Goal: Task Accomplishment & Management: Manage account settings

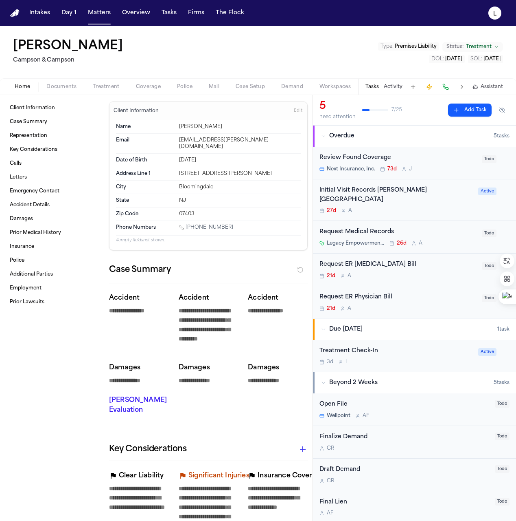
click at [85, 87] on button "Treatment" at bounding box center [106, 87] width 43 height 10
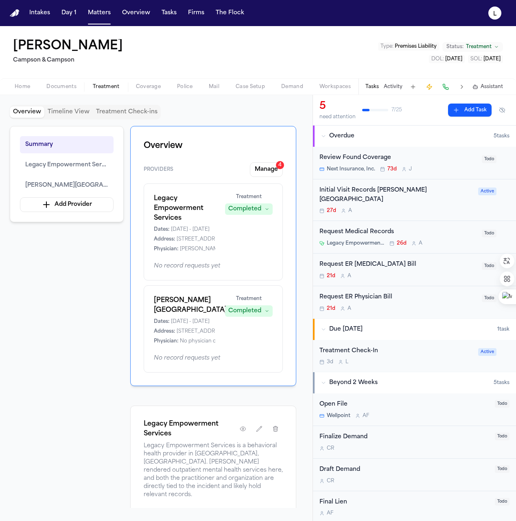
click at [114, 85] on span "Treatment" at bounding box center [106, 86] width 27 height 7
click at [258, 172] on button "Manage 4" at bounding box center [266, 169] width 33 height 15
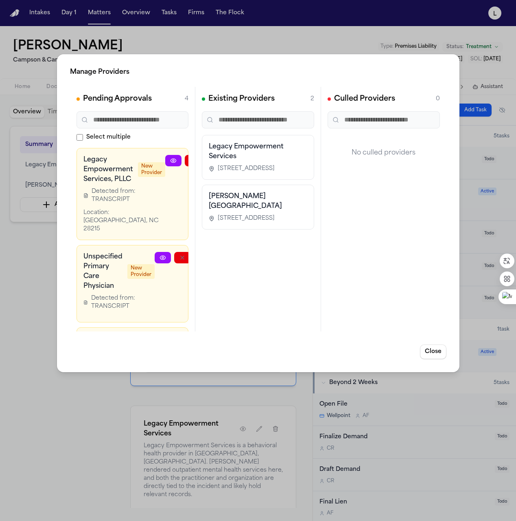
click at [438, 343] on div "Manage Providers Pending Approvals 4 Select multiple Legacy Empowerment Service…" at bounding box center [258, 213] width 403 height 318
click at [439, 349] on button "Close" at bounding box center [433, 351] width 26 height 15
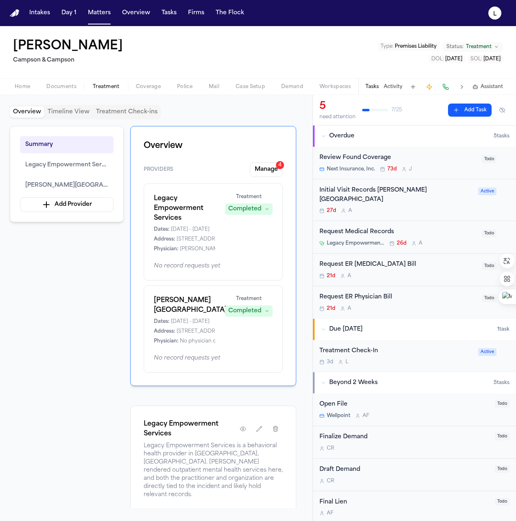
click at [195, 158] on div "Overview Providers Manage 4 Legacy Empowerment Services Dates: 5/20/2025 - 5/20…" at bounding box center [213, 256] width 166 height 260
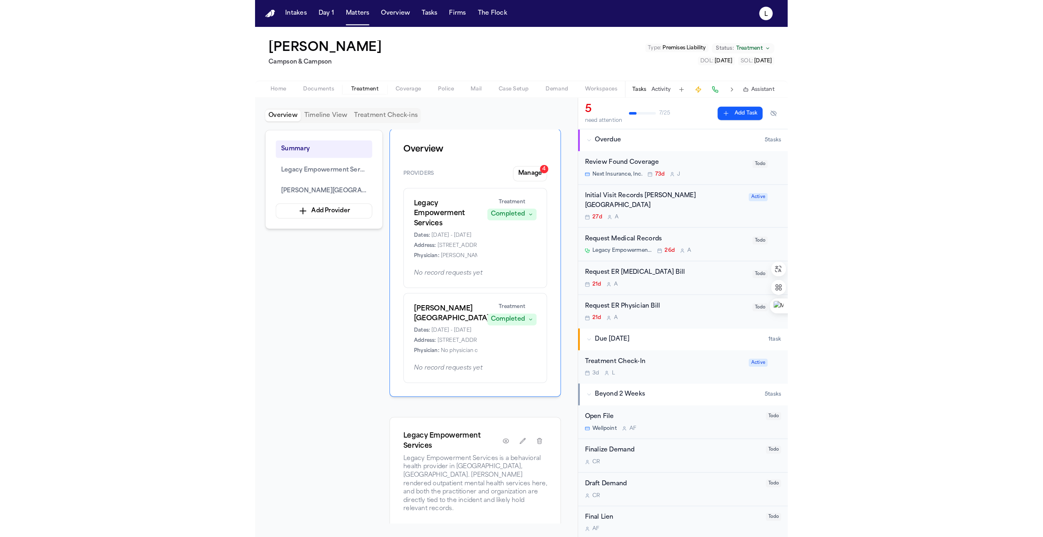
scroll to position [2, 0]
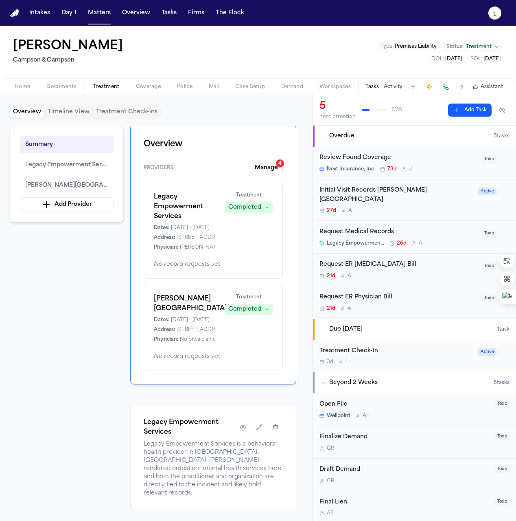
click at [249, 311] on div "Completed" at bounding box center [244, 309] width 33 height 8
click at [246, 328] on button "Treating" at bounding box center [249, 325] width 65 height 15
click at [233, 242] on div "Legacy Empowerment Services Dates: 5/20/2025 - 5/20/2025 Address: 110 Fieldcres…" at bounding box center [213, 221] width 119 height 59
click at [265, 167] on button "Manage 4" at bounding box center [266, 167] width 33 height 15
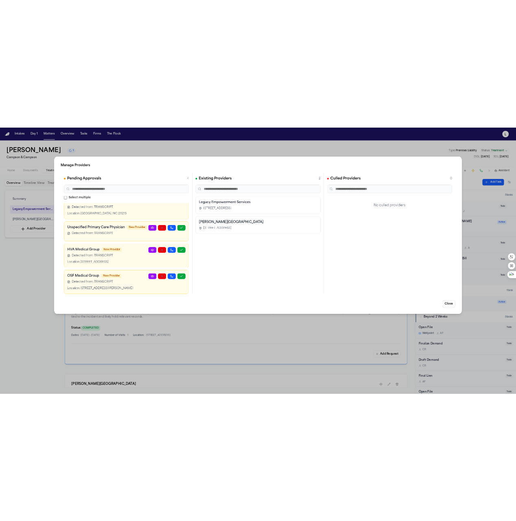
scroll to position [35, 0]
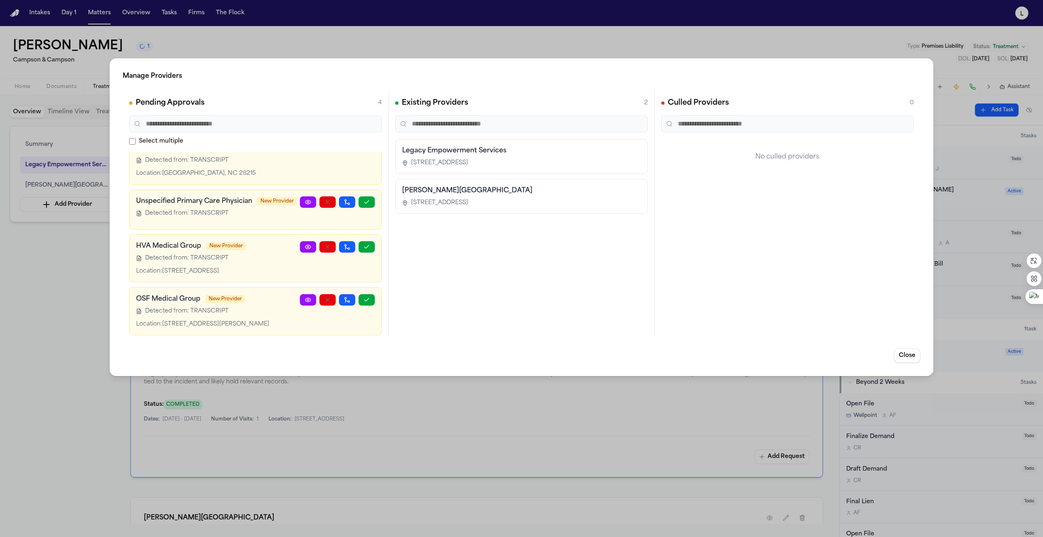
click at [268, 198] on span "New Provider" at bounding box center [277, 201] width 40 height 8
click at [232, 206] on div "Unspecified Primary Care Physician New Provider Detected from: TRANSCRIPT" at bounding box center [218, 209] width 164 height 26
click at [228, 198] on h3 "Unspecified Primary Care Physician" at bounding box center [194, 201] width 116 height 10
click at [204, 196] on h3 "Unspecified Primary Care Physician" at bounding box center [194, 201] width 116 height 10
click at [280, 197] on span "New Provider" at bounding box center [277, 201] width 40 height 8
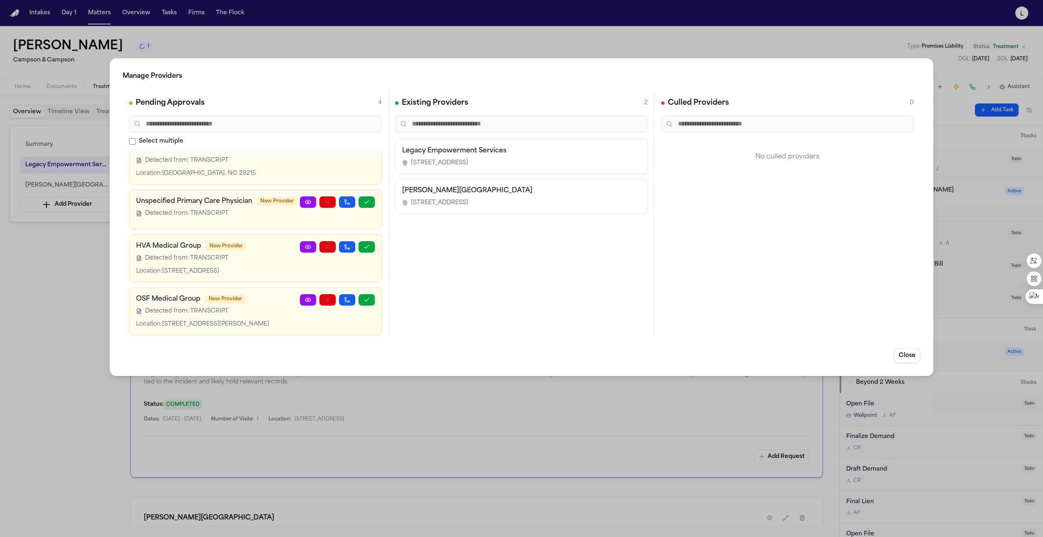
click at [266, 197] on span "New Provider" at bounding box center [277, 201] width 40 height 8
click at [300, 196] on link at bounding box center [308, 201] width 16 height 11
click at [220, 254] on span "Detected from: TRANSCRIPT" at bounding box center [186, 258] width 83 height 8
click at [305, 244] on icon at bounding box center [308, 247] width 7 height 7
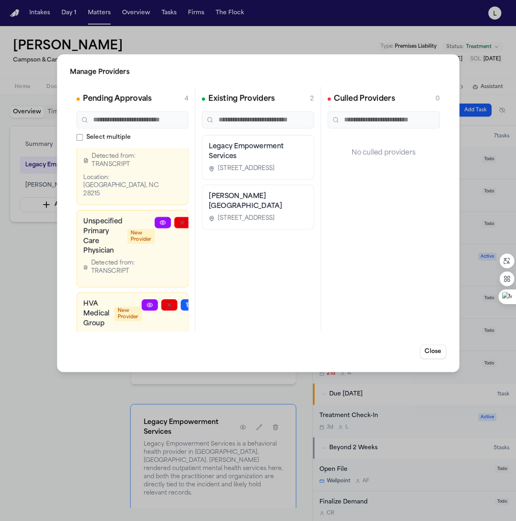
scroll to position [49, 0]
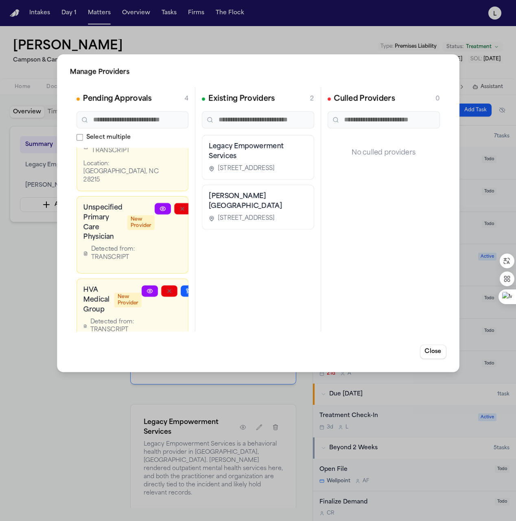
click at [264, 47] on div "Manage Providers Pending Approvals 4 Select multiple Legacy Empowerment Service…" at bounding box center [258, 260] width 516 height 521
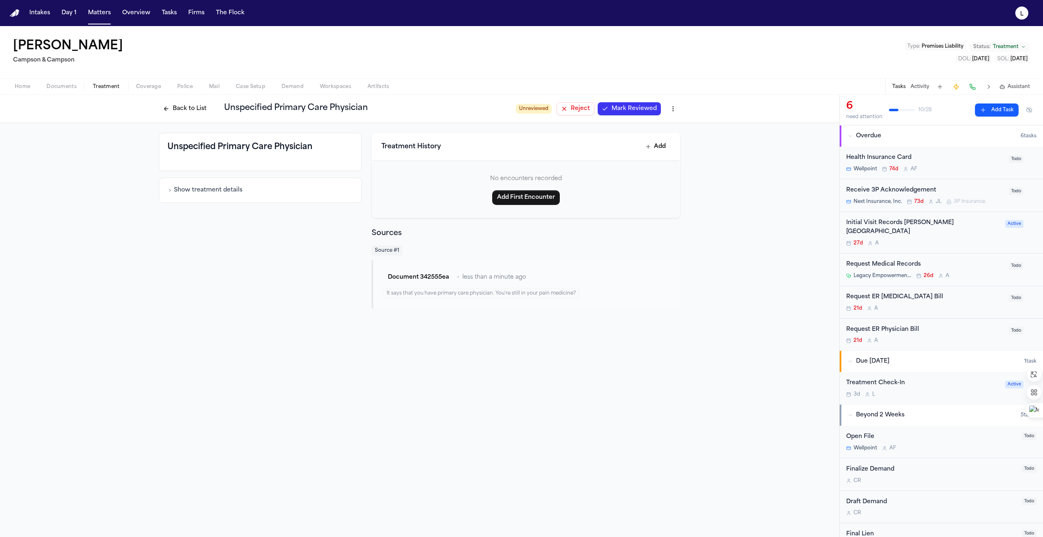
click at [472, 282] on div "Document 342555ea • less than a minute ago" at bounding box center [527, 277] width 288 height 15
click at [469, 291] on div "It says that you have primary care physician. You're still in your pain medicin…" at bounding box center [481, 293] width 196 height 11
click at [469, 294] on div "It says that you have primary care physician. You're still in your pain medicin…" at bounding box center [481, 293] width 196 height 11
click at [509, 293] on div "It says that you have primary care physician. You're still in your pain medicin…" at bounding box center [481, 293] width 196 height 11
click at [581, 111] on span "Reject" at bounding box center [580, 109] width 19 height 8
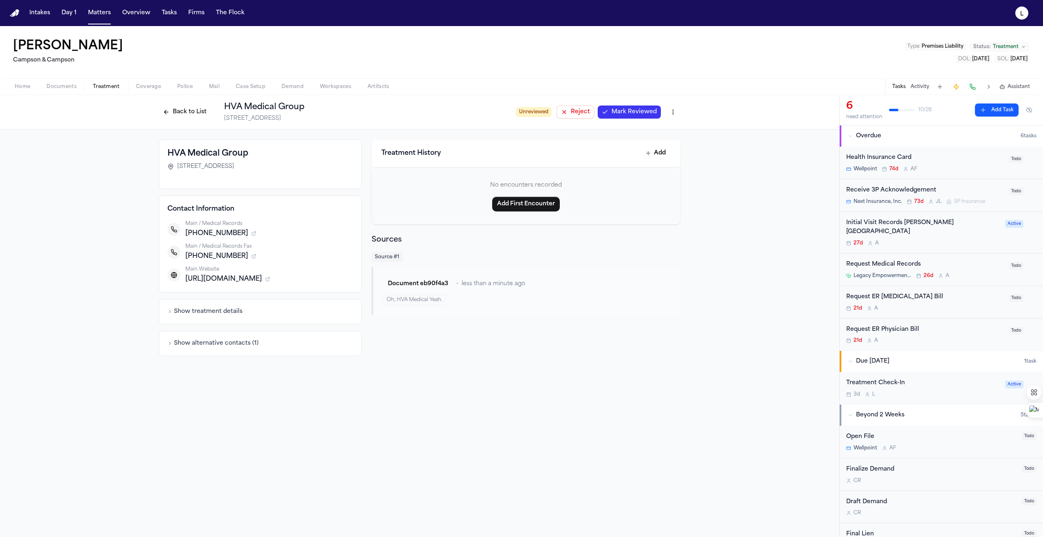
click at [478, 282] on span "less than a minute ago" at bounding box center [493, 284] width 64 height 8
click at [418, 287] on button "Document eb90f4a3" at bounding box center [418, 284] width 70 height 15
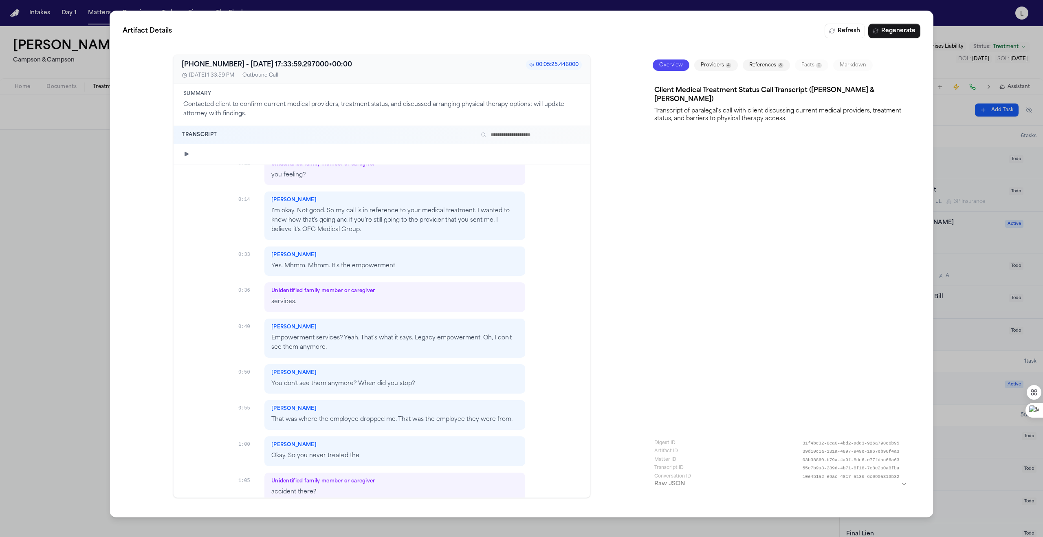
scroll to position [137, 0]
click at [508, 135] on input "text" at bounding box center [529, 135] width 104 height 10
drag, startPoint x: 502, startPoint y: 40, endPoint x: 554, endPoint y: 51, distance: 52.9
click at [580, 54] on div "Artifact Details Refresh Regenerate +19739553277 - 2025-06-27 17:33:59.297000+0…" at bounding box center [522, 264] width 824 height 507
drag, startPoint x: 525, startPoint y: 29, endPoint x: 532, endPoint y: 86, distance: 57.4
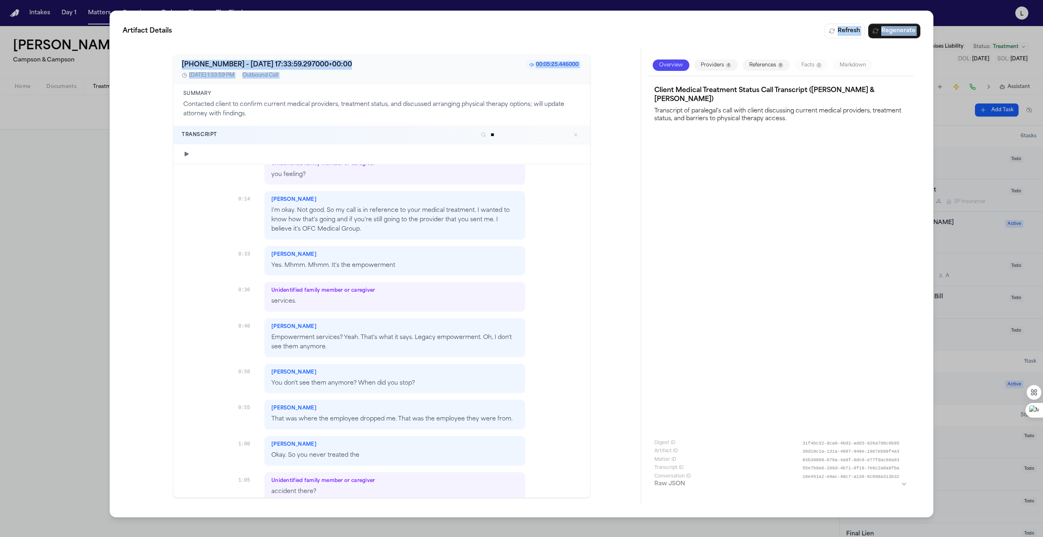
click at [532, 86] on div "Artifact Details Refresh Regenerate +19739553277 - 2025-06-27 17:33:59.297000+0…" at bounding box center [522, 264] width 824 height 507
click at [519, 26] on h2 "Artifact Details Refresh Regenerate" at bounding box center [521, 31] width 797 height 15
click at [510, 135] on input "**" at bounding box center [529, 135] width 104 height 10
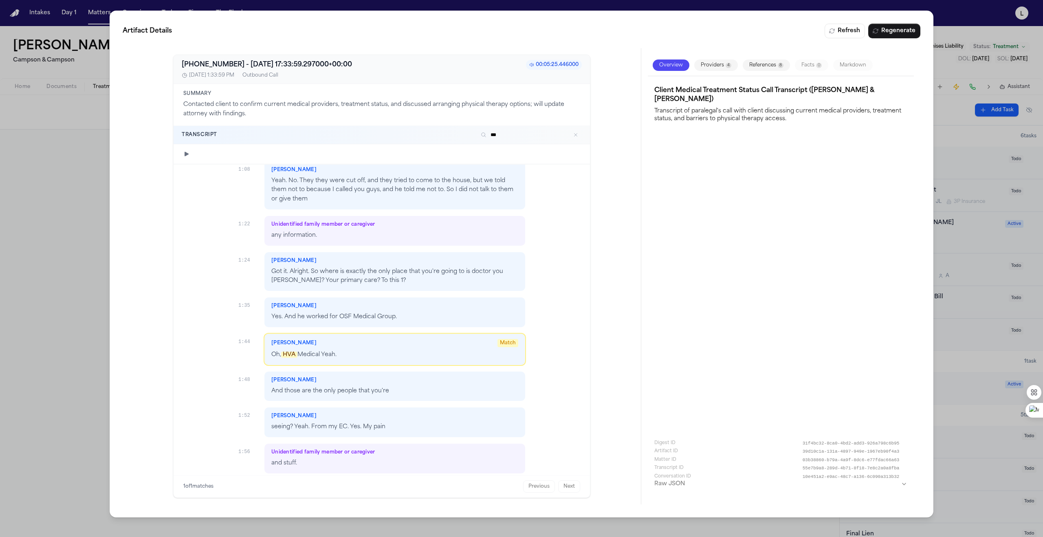
scroll to position [504, 0]
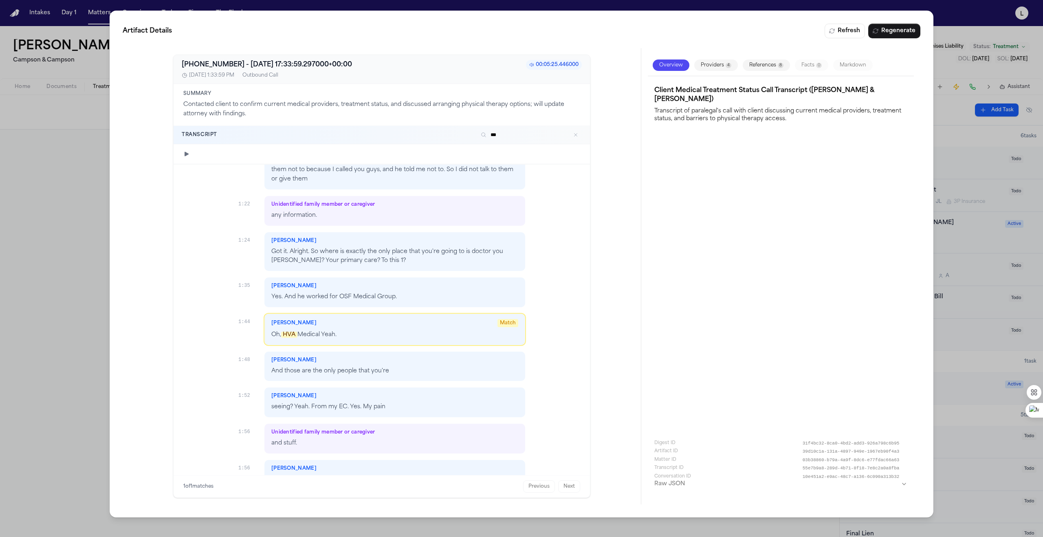
type input "***"
click at [969, 197] on div "Artifact Details Refresh Regenerate +19739553277 - 2025-06-27 17:33:59.297000+0…" at bounding box center [521, 268] width 1043 height 537
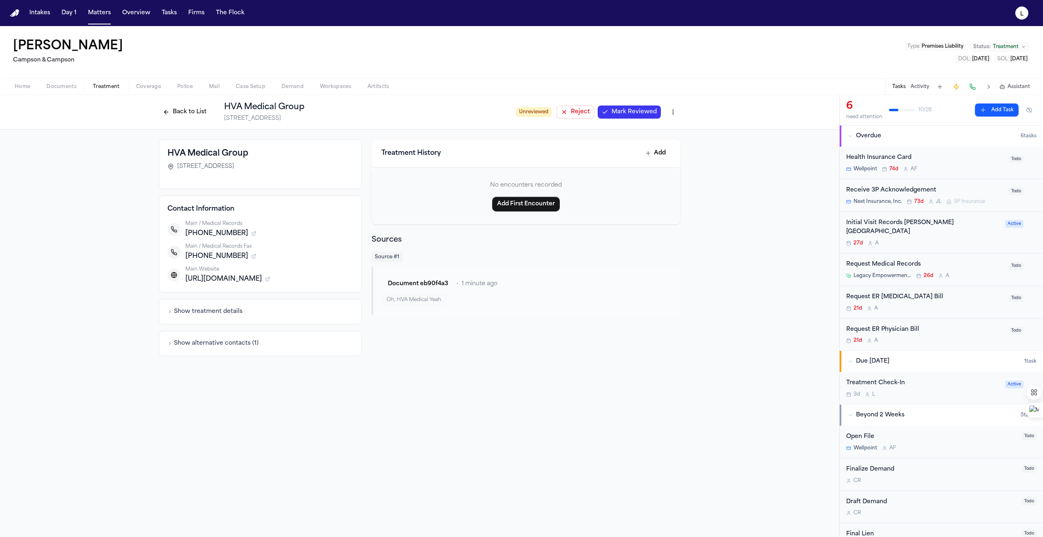
click at [987, 202] on div "Next Insurance, Inc. 73d J L 3P Insurance" at bounding box center [925, 201] width 158 height 7
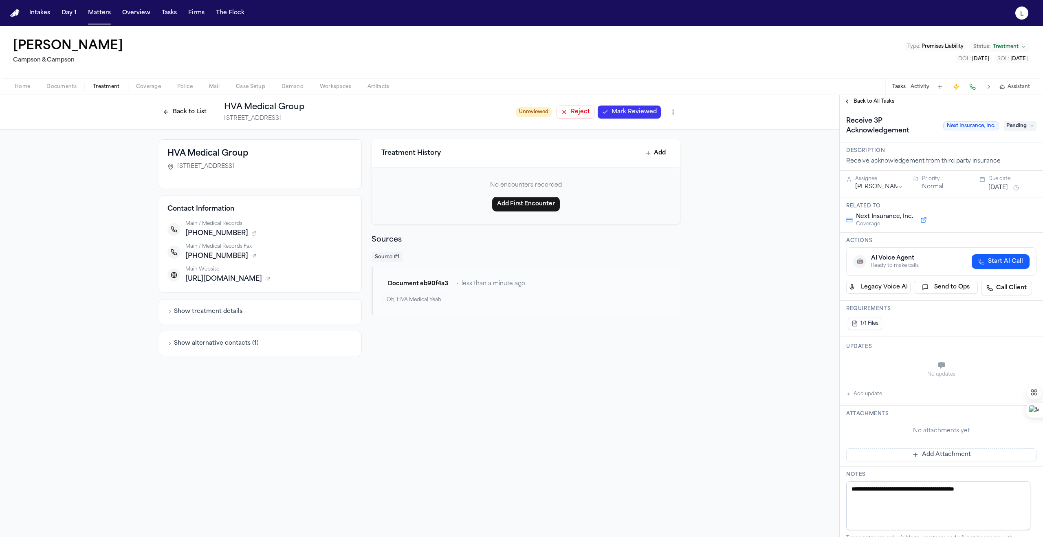
click at [493, 333] on div "Treatment History Add No encounters recorded Add First Encounter Sources Source…" at bounding box center [525, 247] width 309 height 217
click at [628, 114] on span "Mark Reviewed" at bounding box center [633, 112] width 45 height 8
click at [633, 114] on span "Done Treating" at bounding box center [635, 112] width 41 height 8
click at [185, 116] on button "Back to List" at bounding box center [185, 111] width 52 height 13
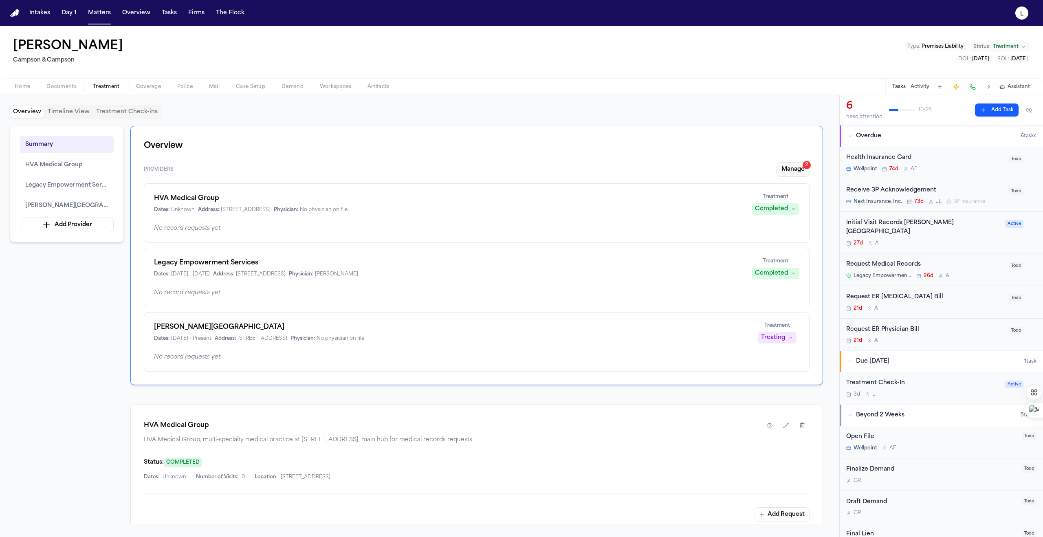
click at [804, 169] on button "Manage 2" at bounding box center [792, 169] width 33 height 15
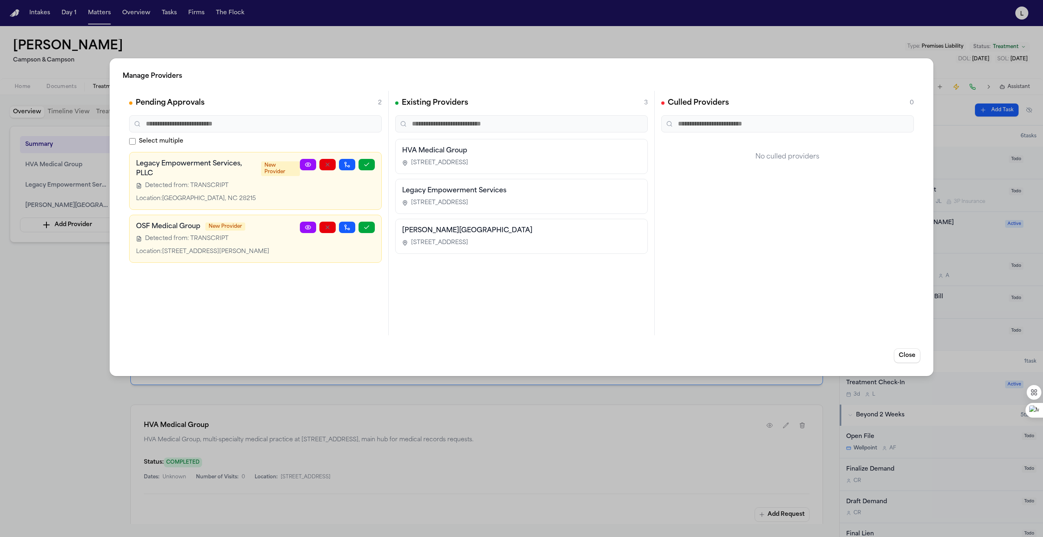
click at [215, 417] on div "Manage Providers Pending Approvals 2 Select multiple Legacy Empowerment Service…" at bounding box center [521, 268] width 1043 height 537
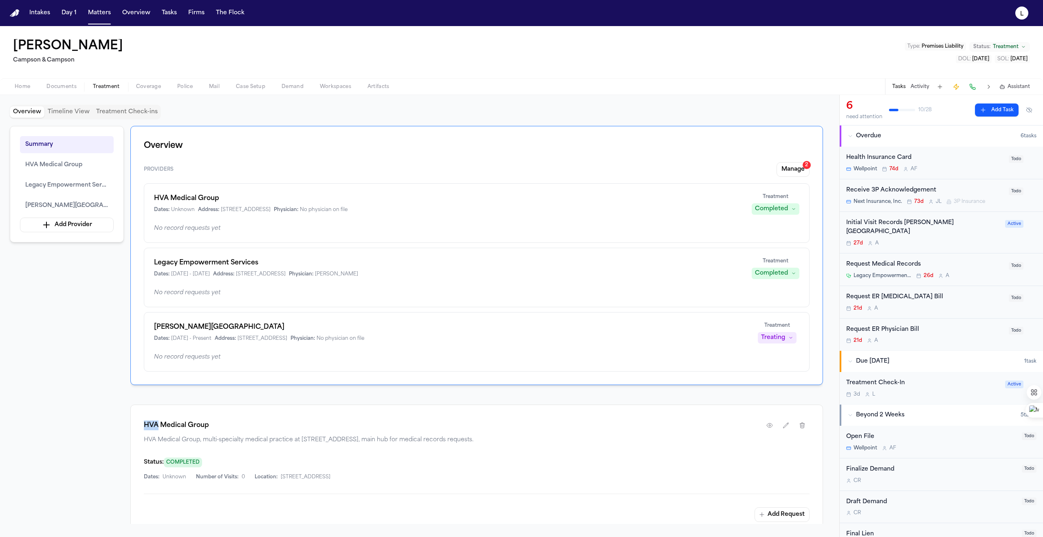
click at [215, 417] on div "HVA Medical Group HVA Medical Group, multi-specialty medical practice at 2 Brig…" at bounding box center [476, 469] width 692 height 131
click at [787, 172] on button "Manage 2" at bounding box center [792, 169] width 33 height 15
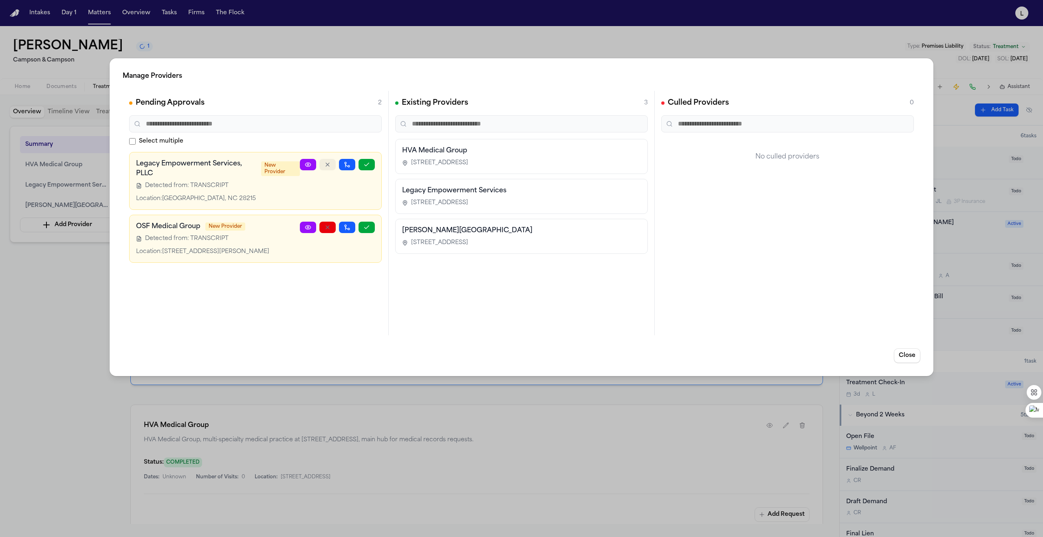
click at [329, 166] on icon "button" at bounding box center [327, 164] width 7 height 7
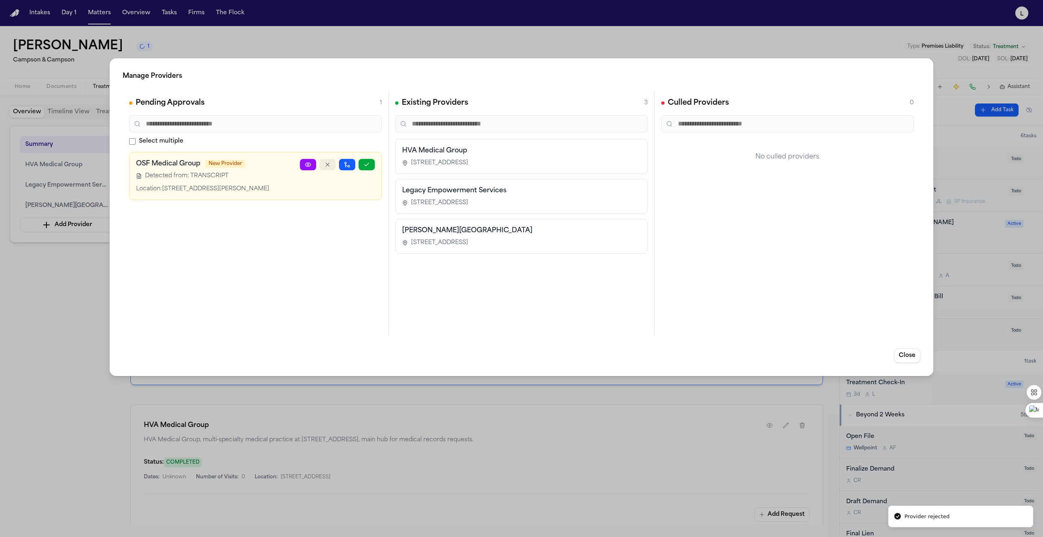
click at [326, 167] on icon "button" at bounding box center [327, 164] width 7 height 7
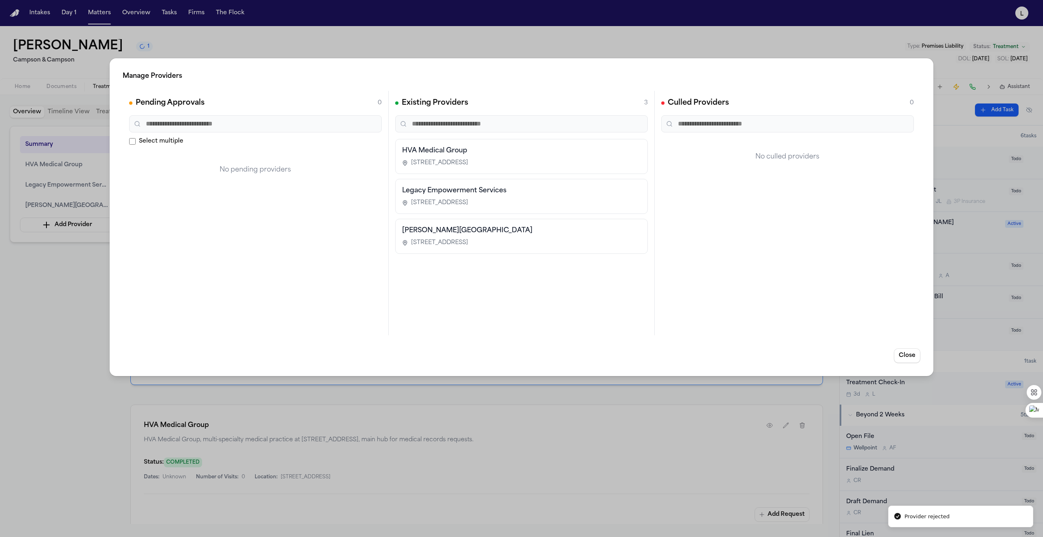
click at [240, 46] on div "Manage Providers Pending Approvals 0 Select multiple No pending providers Exist…" at bounding box center [521, 268] width 1043 height 537
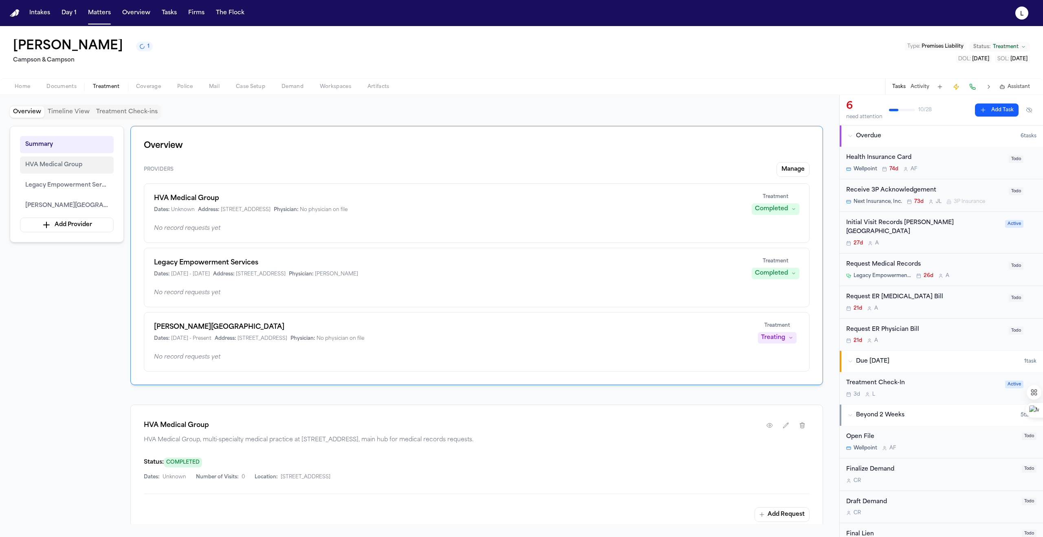
click at [59, 165] on span "HVA Medical Group" at bounding box center [53, 165] width 57 height 10
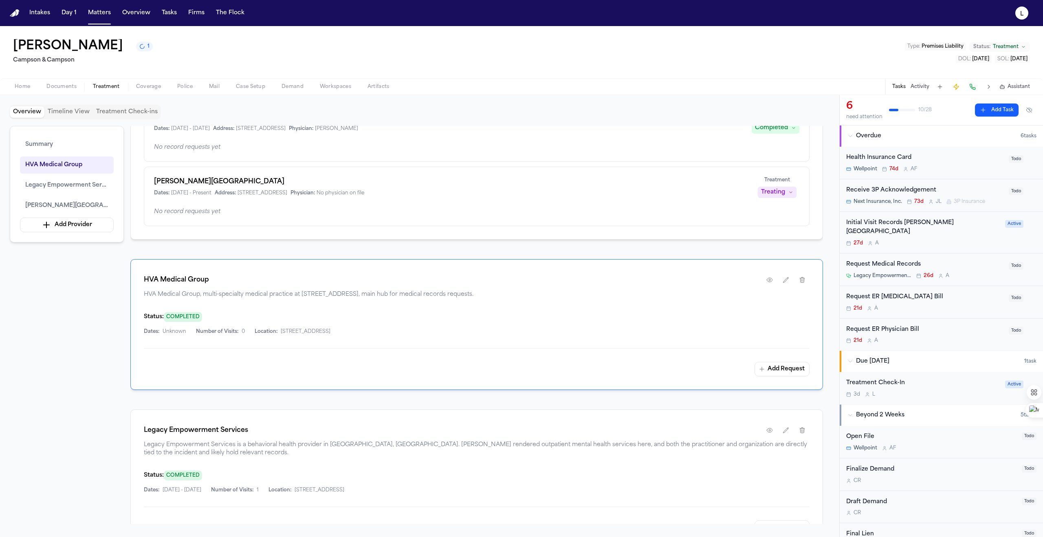
click at [380, 299] on span "HVA Medical Group, multi-specialty medical practice at [STREET_ADDRESS], main h…" at bounding box center [477, 294] width 666 height 8
click at [784, 371] on button "Add Request" at bounding box center [781, 369] width 55 height 15
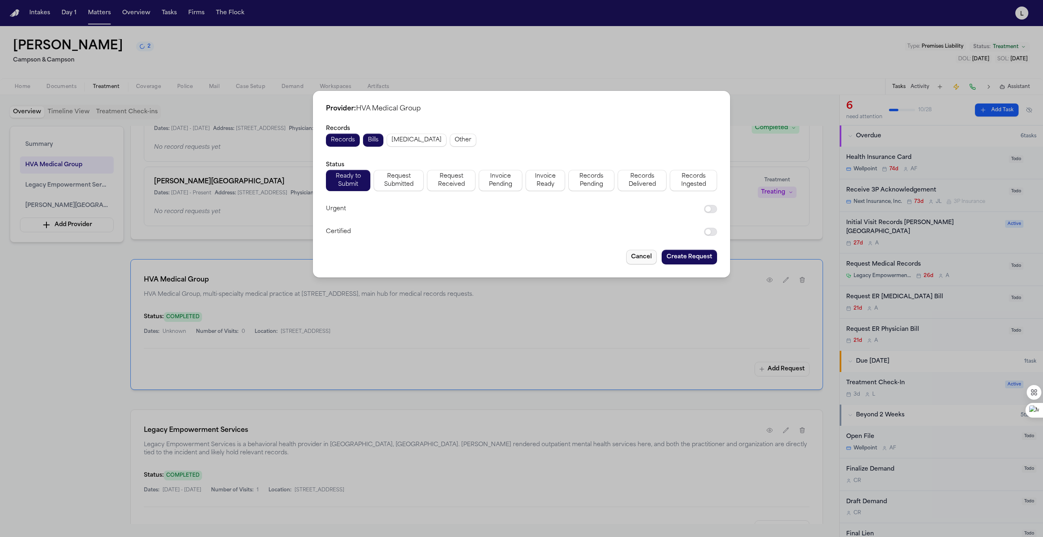
click at [647, 257] on button "Cancel" at bounding box center [641, 257] width 31 height 15
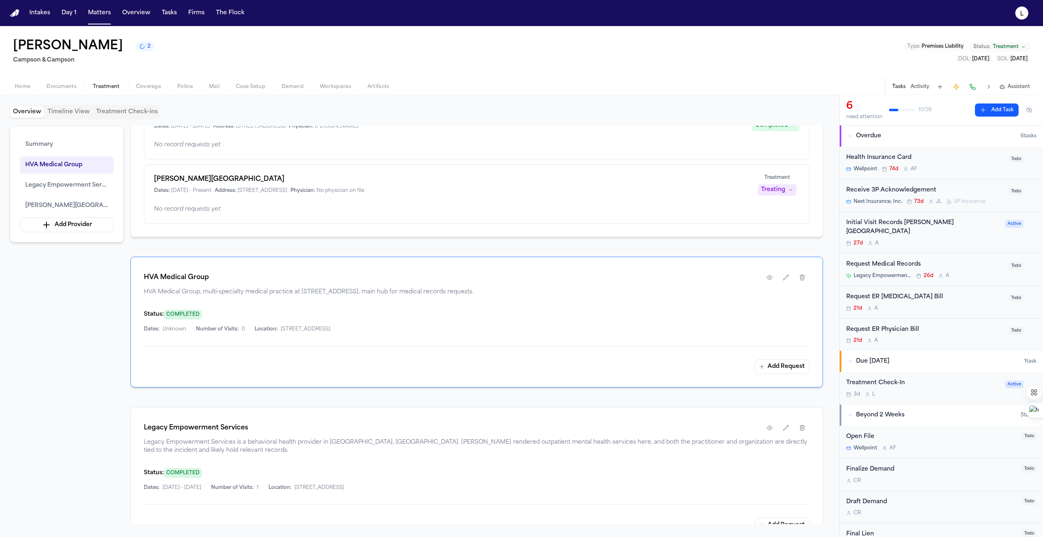
scroll to position [0, 0]
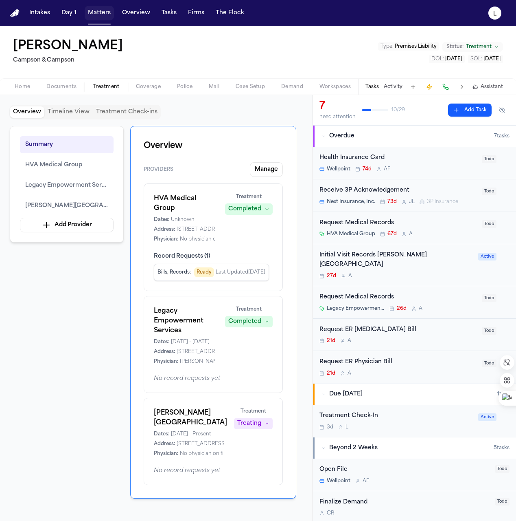
click at [97, 16] on button "Matters" at bounding box center [99, 13] width 29 height 15
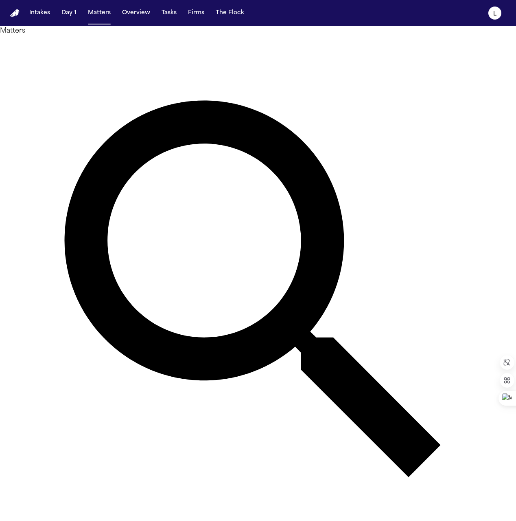
type input "********"
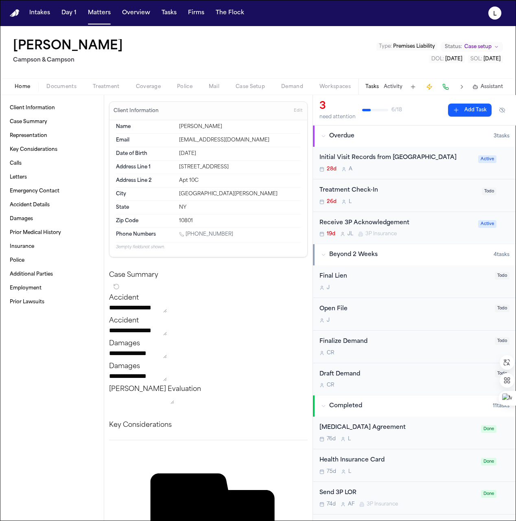
click at [94, 89] on span "Treatment" at bounding box center [106, 86] width 27 height 7
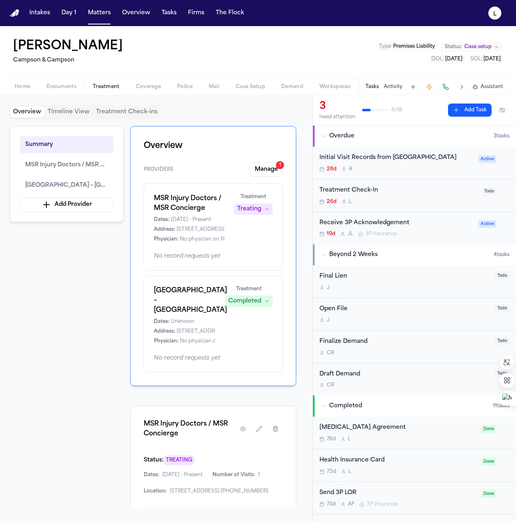
drag, startPoint x: 154, startPoint y: 291, endPoint x: 202, endPoint y: 320, distance: 56.1
click at [202, 315] on h1 "AtlantiCare Regional Medical Center – Atlantic City Campus" at bounding box center [185, 300] width 62 height 29
copy h1 "AtlantiCare Regional Medical Center – Atlantic City Campus"
click at [98, 16] on button "Matters" at bounding box center [99, 13] width 29 height 15
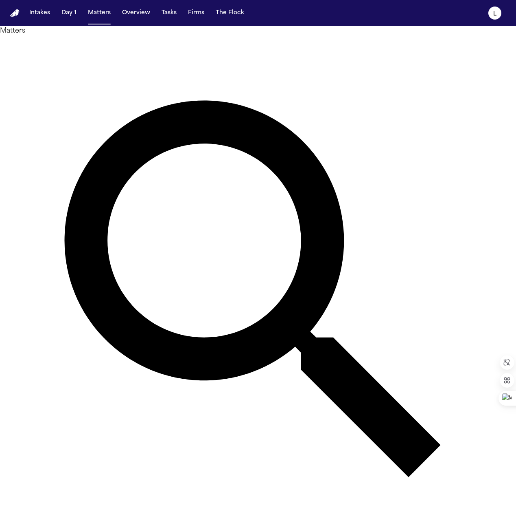
drag, startPoint x: 281, startPoint y: 50, endPoint x: 246, endPoint y: 49, distance: 34.6
type input "*"
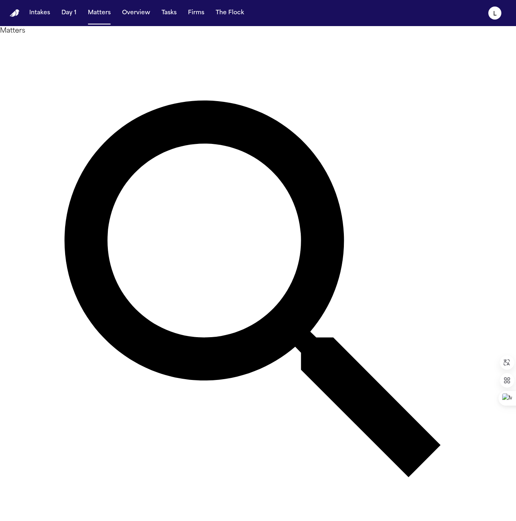
type input "*******"
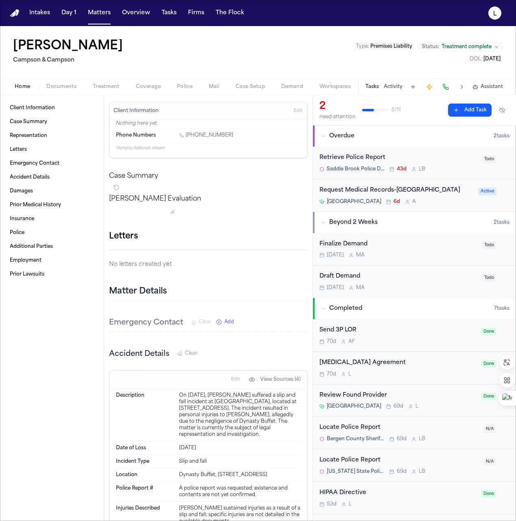
click at [406, 157] on div "Retrieve Police Report" at bounding box center [399, 157] width 158 height 9
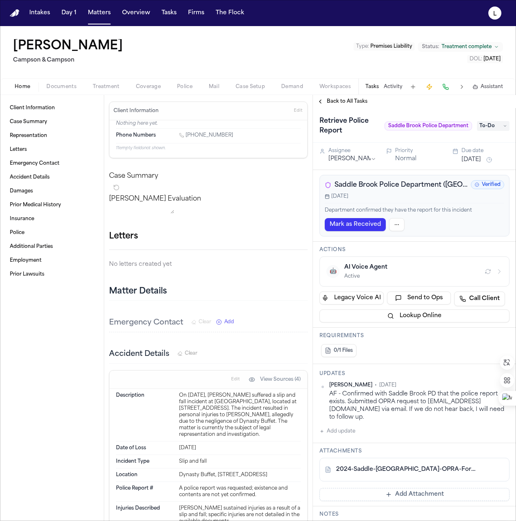
click at [383, 470] on link "2024-Saddle-Brook-OPRA-Form.pdf" at bounding box center [406, 469] width 141 height 8
click at [404, 162] on button "Normal" at bounding box center [405, 159] width 21 height 8
click at [477, 162] on button "Jul 7, 2025" at bounding box center [472, 160] width 20 height 8
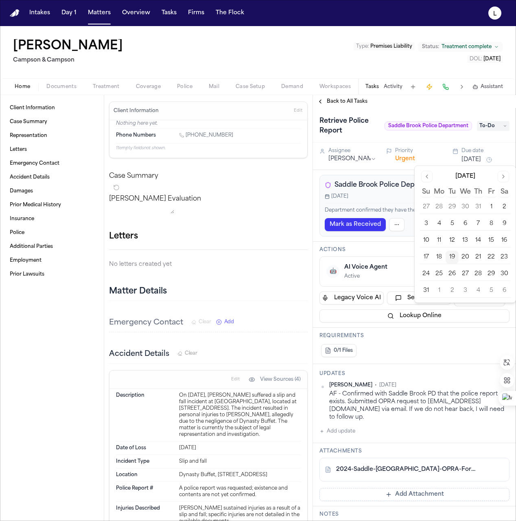
click at [467, 257] on button "20" at bounding box center [465, 256] width 13 height 13
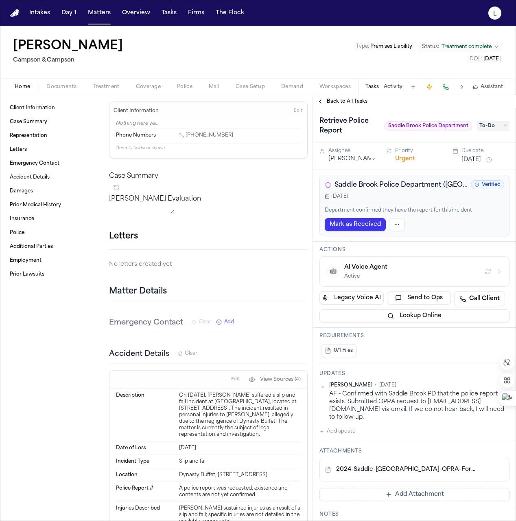
click at [390, 246] on h3 "Actions" at bounding box center [415, 249] width 190 height 7
click at [340, 435] on button "Add update" at bounding box center [338, 431] width 36 height 10
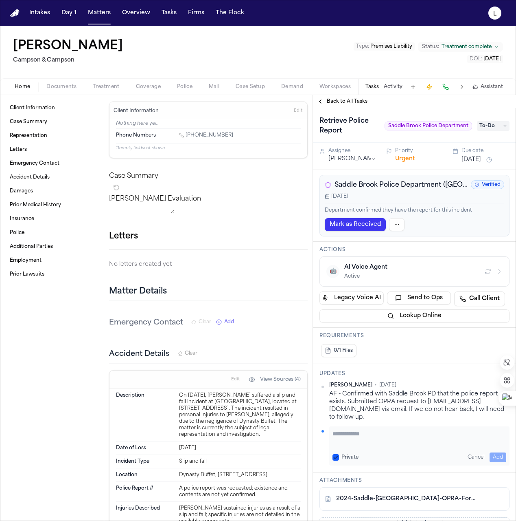
click at [343, 433] on textarea "Add your update" at bounding box center [420, 437] width 174 height 16
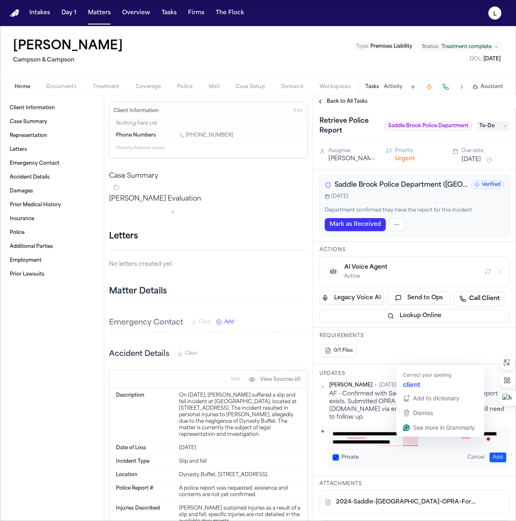
click at [411, 440] on textarea "**********" at bounding box center [417, 437] width 168 height 16
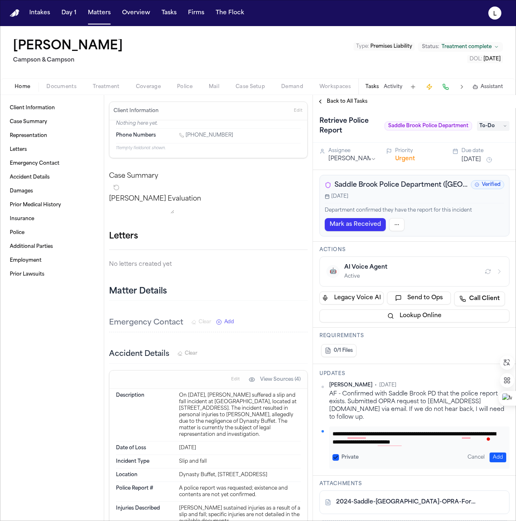
click at [466, 442] on textarea "**********" at bounding box center [417, 437] width 168 height 16
drag, startPoint x: 362, startPoint y: 441, endPoint x: 343, endPoint y: 425, distance: 24.5
click at [343, 425] on div "**********" at bounding box center [415, 425] width 190 height 87
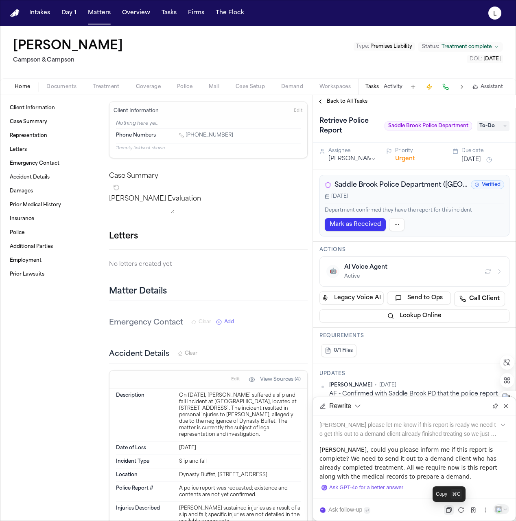
click at [450, 507] on icon at bounding box center [449, 509] width 7 height 7
click at [508, 404] on icon at bounding box center [506, 406] width 4 height 4
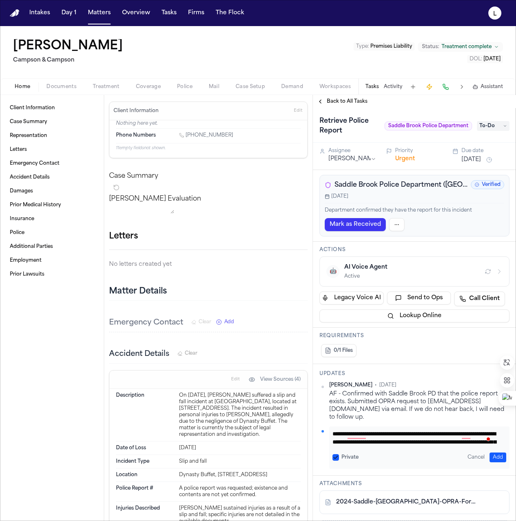
click at [332, 433] on div "**********" at bounding box center [419, 447] width 180 height 42
drag, startPoint x: 334, startPoint y: 433, endPoint x: 412, endPoint y: 459, distance: 82.7
click at [412, 459] on div "**********" at bounding box center [419, 447] width 180 height 42
paste textarea "**********"
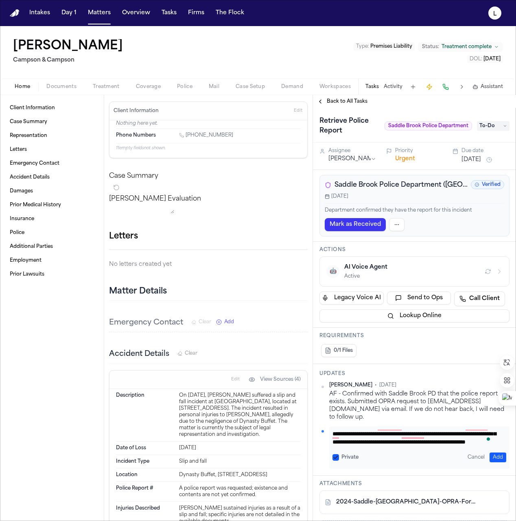
scroll to position [25, 0]
type textarea "**********"
click at [491, 455] on button "Add" at bounding box center [498, 457] width 17 height 10
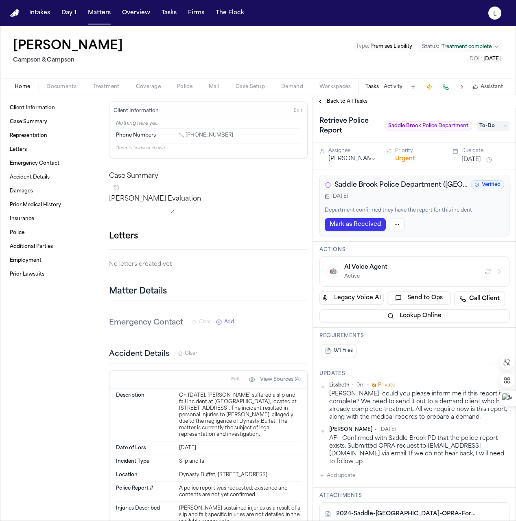
click at [319, 103] on button "Back to All Tasks" at bounding box center [342, 101] width 59 height 7
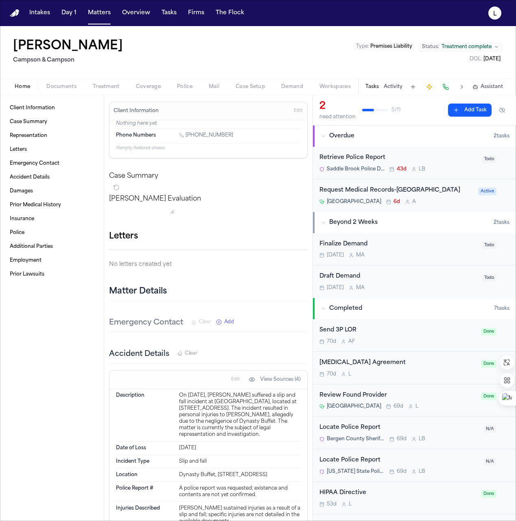
click at [446, 205] on div "Request Medical Records-Hackensack Medical Center Hackensack University Medical…" at bounding box center [397, 195] width 154 height 19
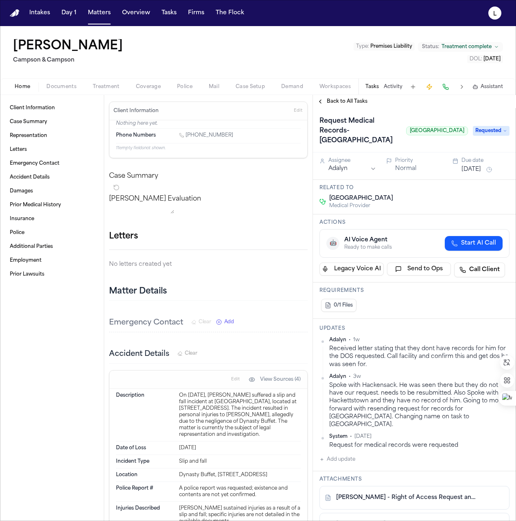
click at [338, 464] on button "Add update" at bounding box center [338, 459] width 36 height 10
click at [340, 474] on textarea "To enrich screen reader interactions, please activate Accessibility in Grammarl…" at bounding box center [420, 465] width 174 height 16
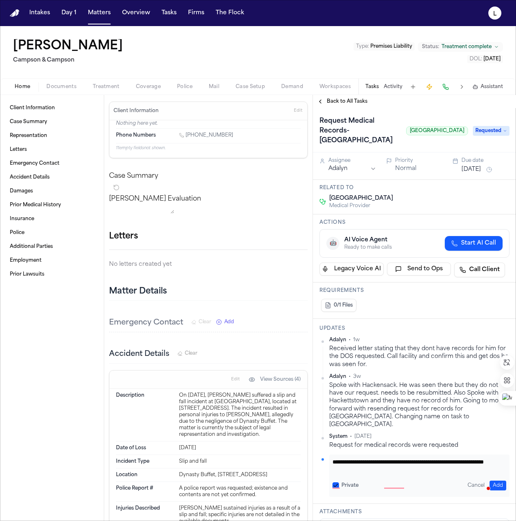
drag, startPoint x: 390, startPoint y: 492, endPoint x: 319, endPoint y: 482, distance: 71.7
click at [319, 482] on div "**********" at bounding box center [414, 410] width 203 height 185
type textarea "**********"
click at [498, 490] on button "Add" at bounding box center [498, 485] width 17 height 10
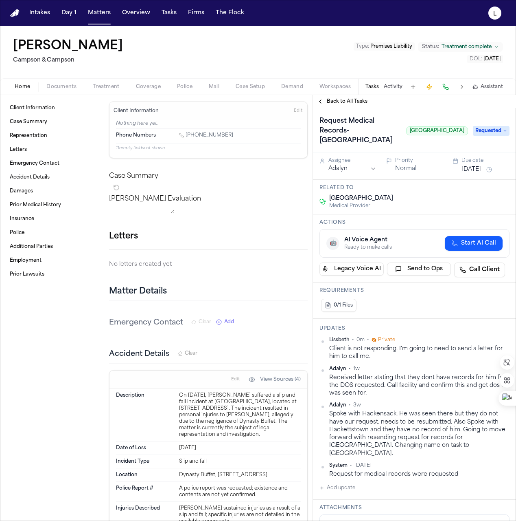
click at [340, 100] on span "Back to All Tasks" at bounding box center [347, 101] width 41 height 7
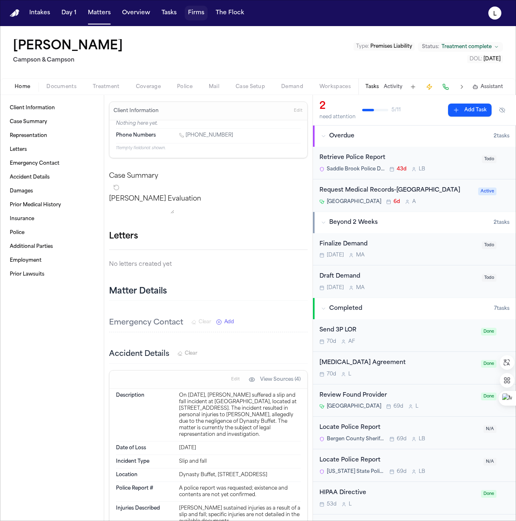
click at [193, 12] on button "Firms" at bounding box center [196, 13] width 23 height 15
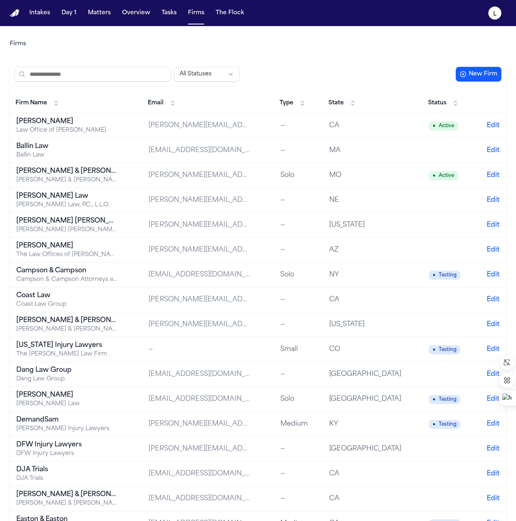
scroll to position [2, 0]
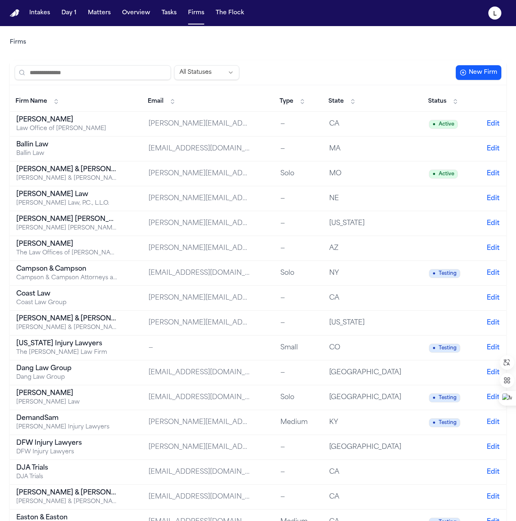
click at [215, 278] on td "campsonlaw@gmail.com" at bounding box center [208, 273] width 132 height 25
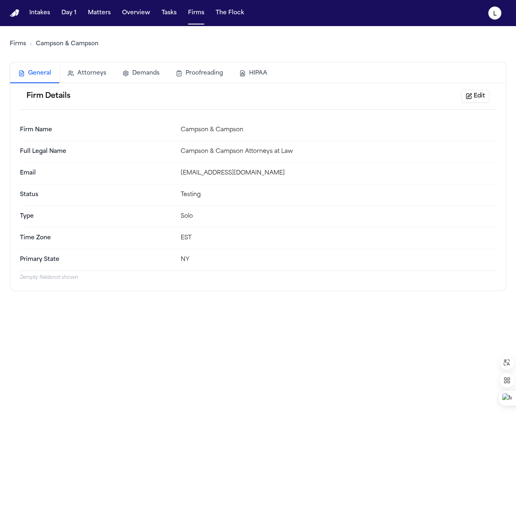
click at [473, 99] on button "Edit" at bounding box center [475, 96] width 29 height 13
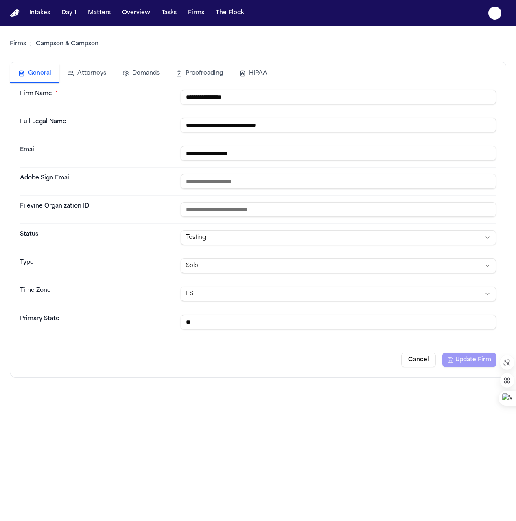
click at [261, 156] on input "**********" at bounding box center [339, 153] width 316 height 15
drag, startPoint x: 267, startPoint y: 155, endPoint x: 143, endPoint y: 144, distance: 124.3
click at [143, 144] on div "**********" at bounding box center [258, 153] width 477 height 28
drag, startPoint x: 205, startPoint y: 154, endPoint x: 175, endPoint y: 149, distance: 30.1
click at [175, 149] on div "Email ****" at bounding box center [258, 153] width 477 height 28
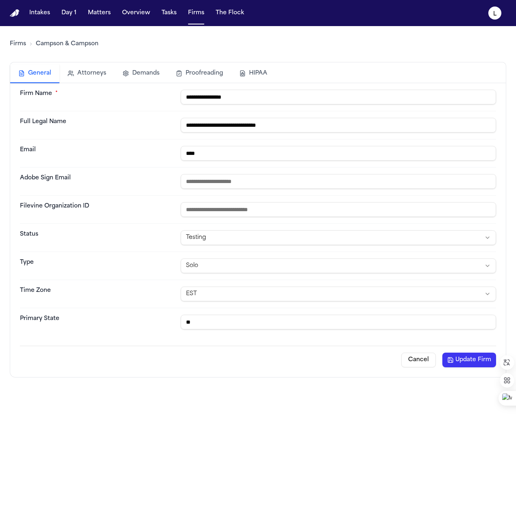
paste input "**********"
type input "**********"
click at [463, 362] on button "Update Firm" at bounding box center [470, 359] width 54 height 15
